Goal: Transaction & Acquisition: Purchase product/service

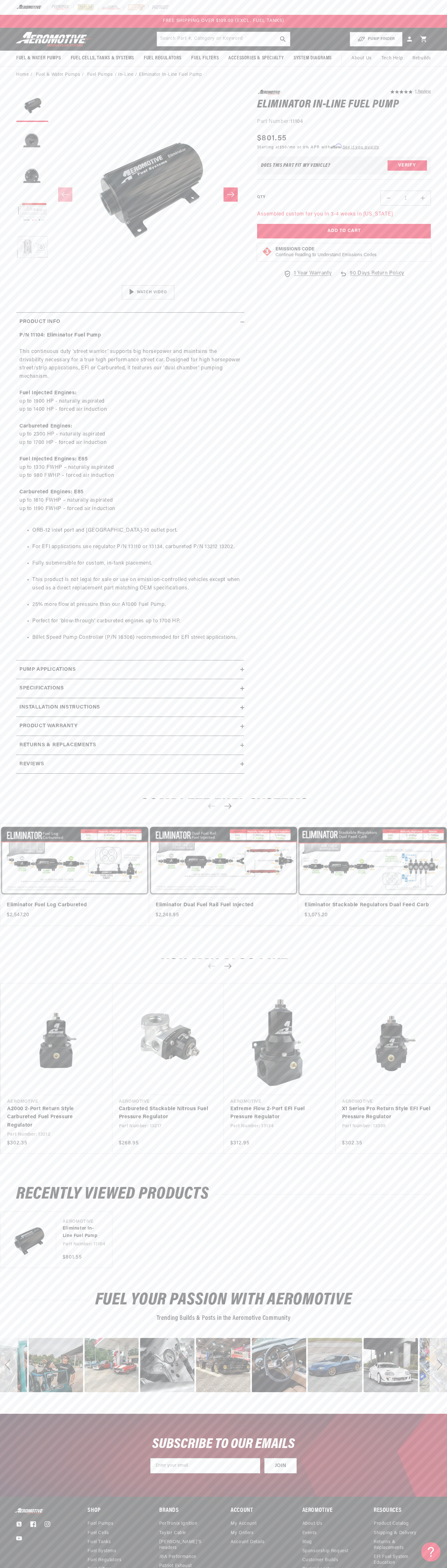
click at [41, 29] on header "Fuel & Water Pumps Back In-Tank In-Line Fuel Pumps" at bounding box center [224, 40] width 447 height 23
click at [425, 1176] on div "Recently Viewed Products Vendor Aeromotive Eliminator In-Line Fuel Pump Part Nu…" at bounding box center [224, 1227] width 447 height 105
click at [289, 1563] on html "Skip to content Your cart Your cart is empty Loading... You may also like Subto…" at bounding box center [224, 784] width 447 height 1568
click at [30, 962] on h2 "You may also like" at bounding box center [224, 965] width 415 height 15
